Goal: Find specific page/section: Find specific page/section

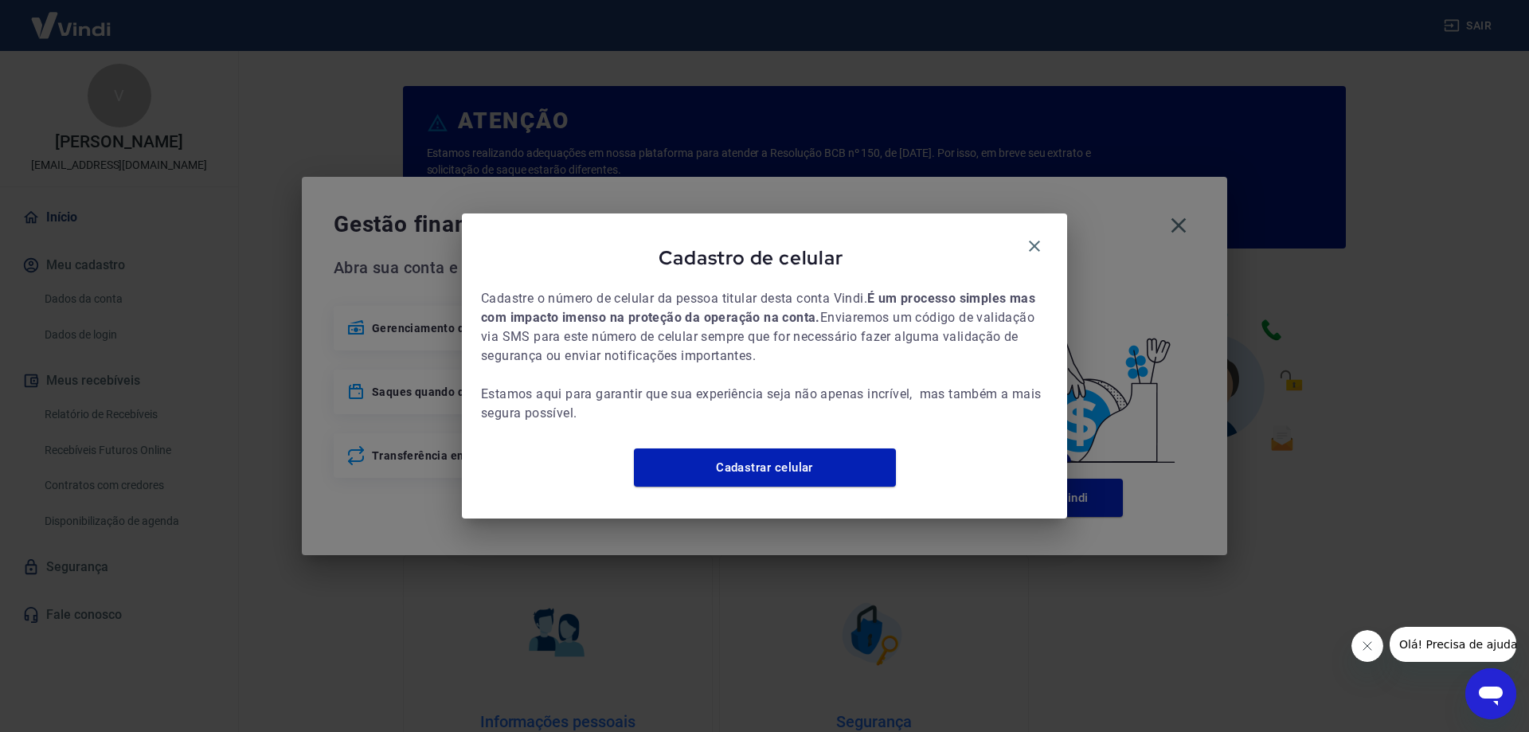
drag, startPoint x: 1040, startPoint y: 235, endPoint x: 1065, endPoint y: 233, distance: 24.7
click at [1044, 234] on button "button" at bounding box center [1034, 246] width 27 height 27
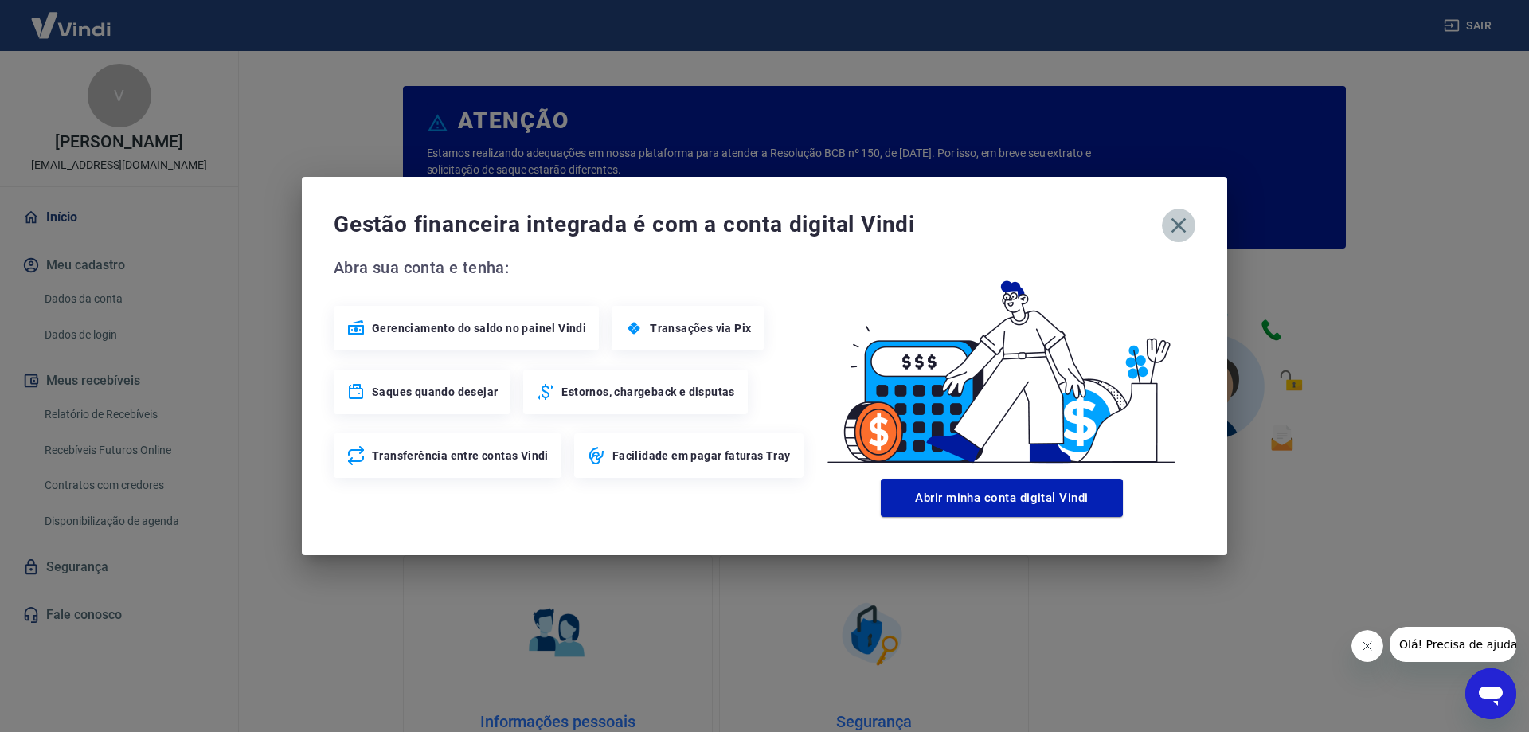
click at [1186, 223] on icon "button" at bounding box center [1178, 225] width 25 height 25
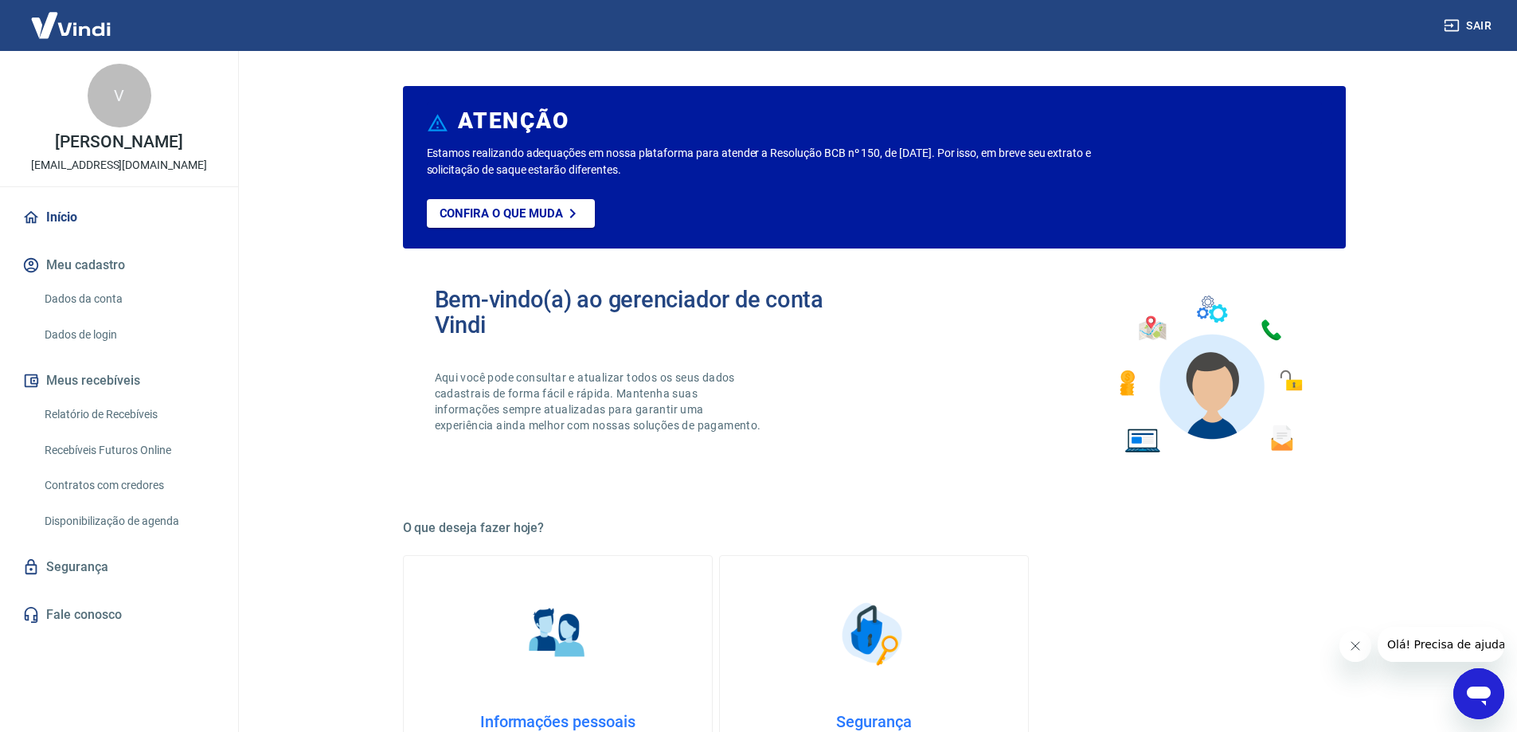
click at [172, 457] on link "Recebíveis Futuros Online" at bounding box center [128, 450] width 181 height 33
